Goal: Register for event/course

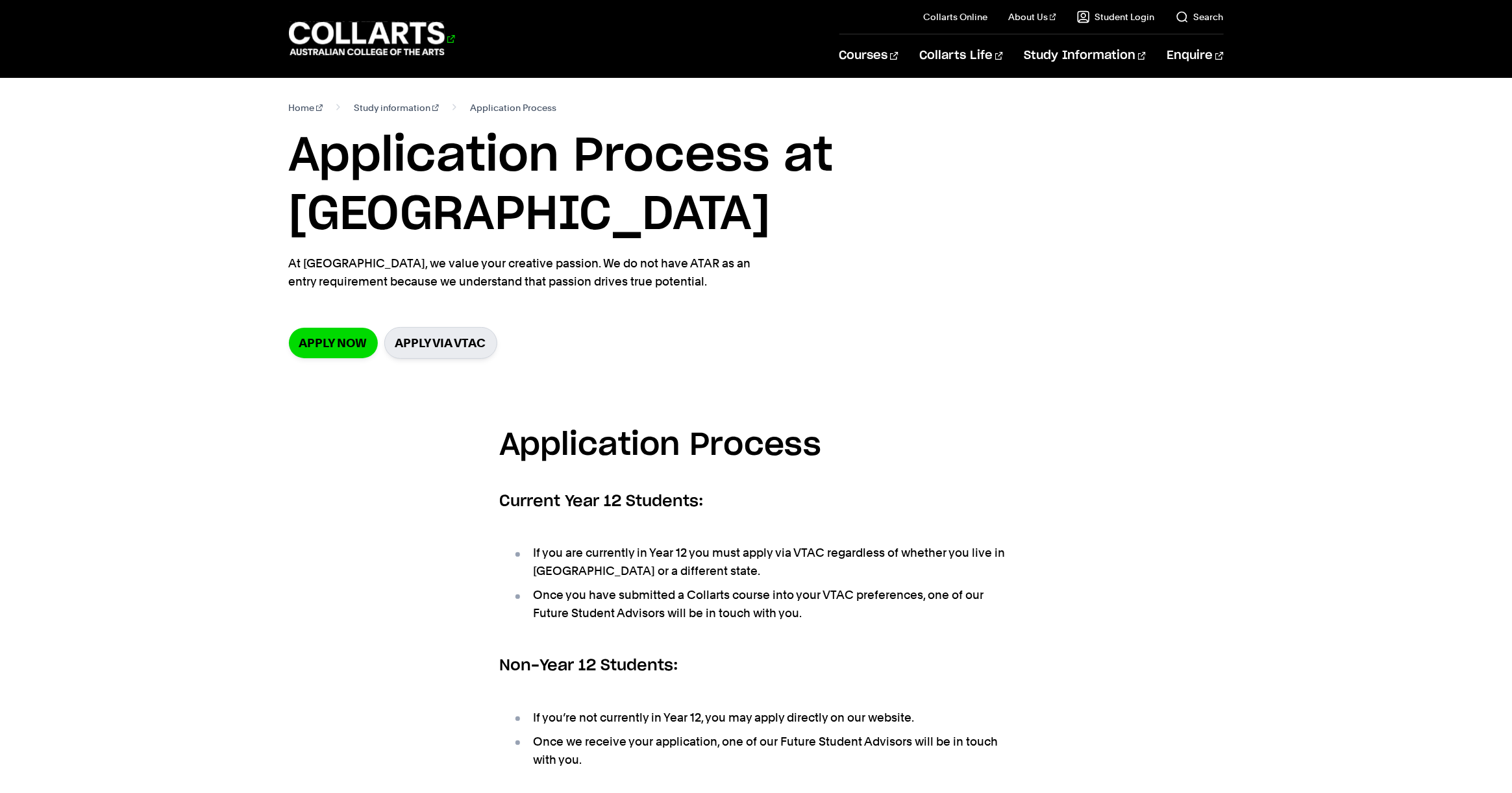
click at [324, 51] on 1 "Go to homepage" at bounding box center [367, 39] width 157 height 34
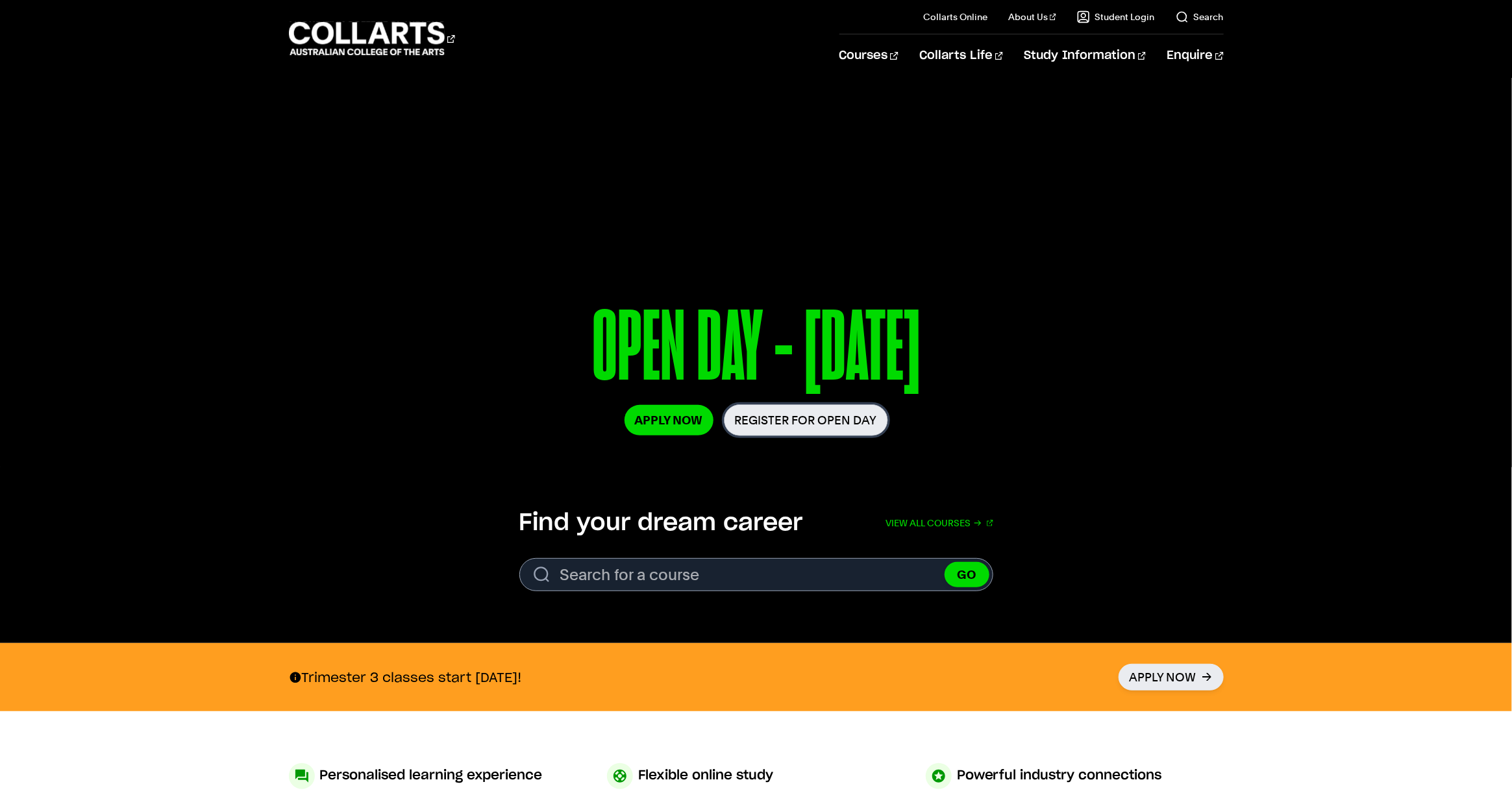
click at [777, 419] on link "Register for Open Day" at bounding box center [805, 421] width 164 height 32
